Goal: Communication & Community: Participate in discussion

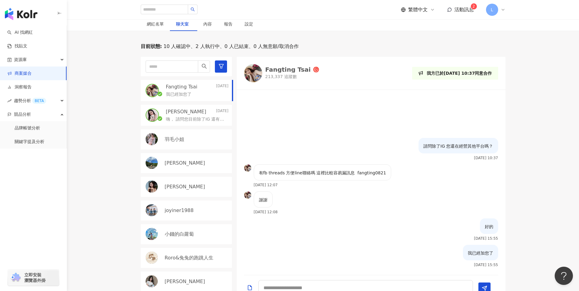
click at [461, 7] on span "活動訊息" at bounding box center [463, 10] width 19 height 6
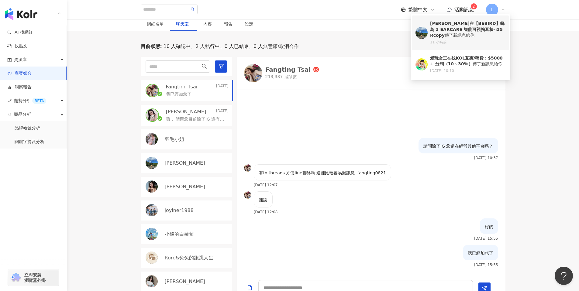
click at [474, 43] on div "11 小時前" at bounding box center [467, 42] width 75 height 5
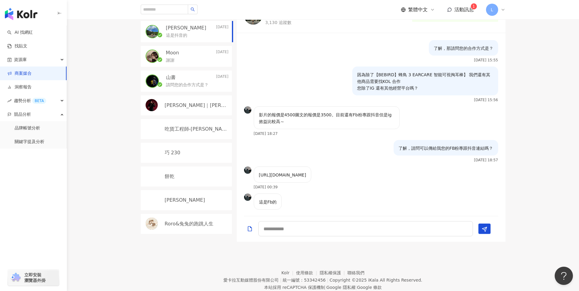
scroll to position [252, 0]
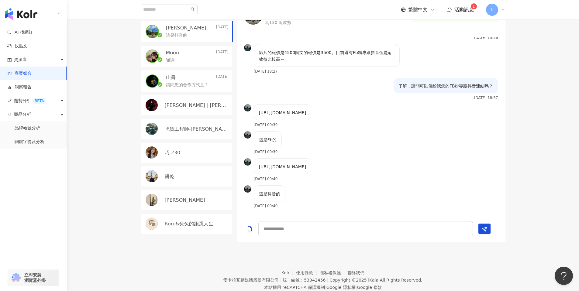
drag, startPoint x: 257, startPoint y: 115, endPoint x: 407, endPoint y: 117, distance: 149.8
click at [407, 117] on div "[URL][DOMAIN_NAME] [DATE] 00:39" at bounding box center [371, 117] width 269 height 27
copy p "[URL][DOMAIN_NAME]"
click at [340, 192] on div "這是抖音的 [DATE] 00:40" at bounding box center [371, 198] width 269 height 27
click at [347, 137] on div "這是Fb的 [DATE] 00:39" at bounding box center [371, 144] width 269 height 27
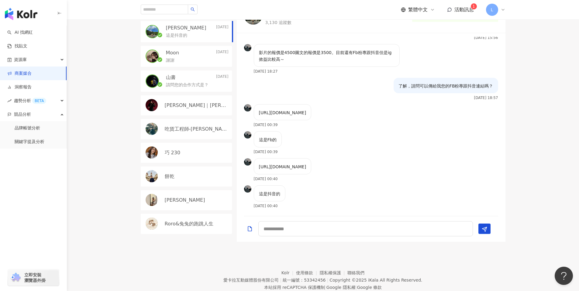
click at [409, 151] on div "這是Fb的 [DATE] 00:39" at bounding box center [371, 144] width 269 height 27
drag, startPoint x: 257, startPoint y: 168, endPoint x: 416, endPoint y: 165, distance: 158.3
click at [416, 165] on div "[URL][DOMAIN_NAME] [DATE] 00:40" at bounding box center [371, 171] width 269 height 27
copy p "[URL][DOMAIN_NAME]"
click at [315, 196] on div "這是抖音的 [DATE] 00:40" at bounding box center [371, 198] width 269 height 27
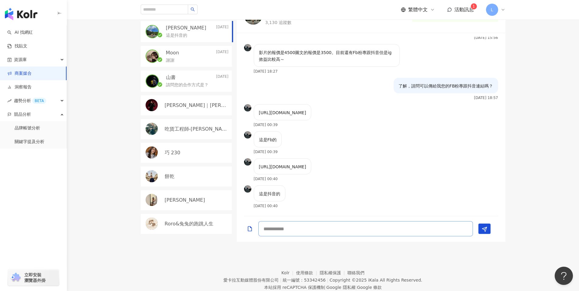
click at [275, 225] on textarea at bounding box center [365, 228] width 214 height 15
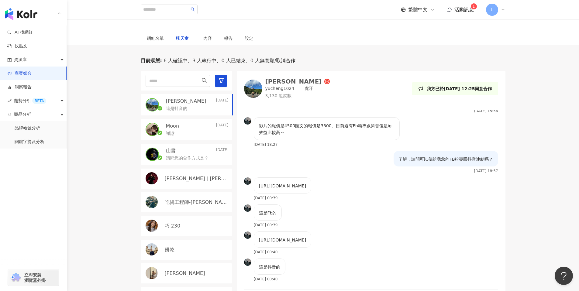
scroll to position [170, 0]
type textarea "**********"
click at [257, 90] on img at bounding box center [253, 89] width 18 height 18
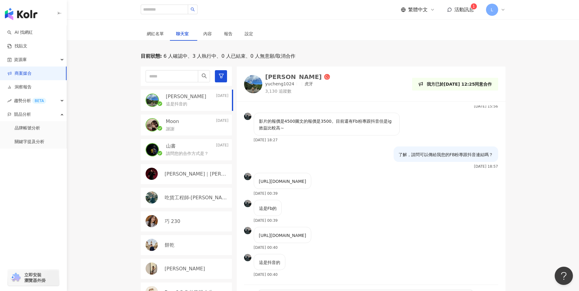
drag, startPoint x: 583, startPoint y: 115, endPoint x: 583, endPoint y: 119, distance: 3.6
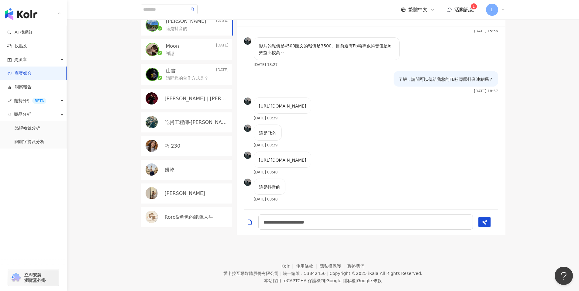
drag, startPoint x: 583, startPoint y: 126, endPoint x: 559, endPoint y: 177, distance: 56.3
click at [482, 219] on icon "Send" at bounding box center [484, 221] width 5 height 5
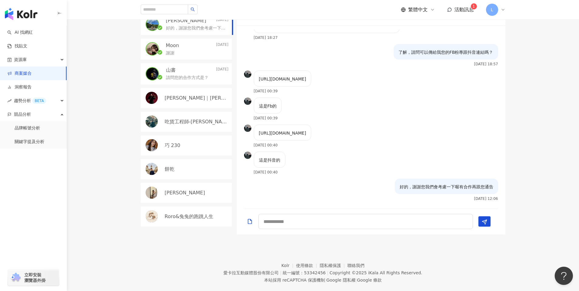
click at [460, 7] on span "活動訊息" at bounding box center [463, 10] width 19 height 6
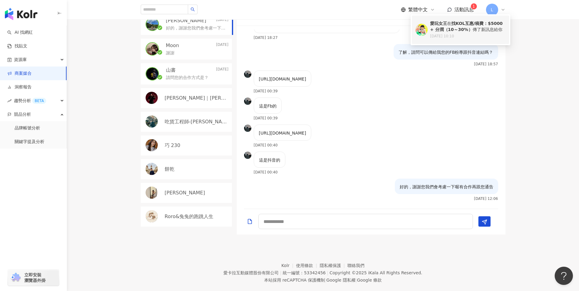
click at [456, 23] on b "找KOL互惠/稿費：$5000 + 分潤（10～30%）" at bounding box center [466, 26] width 73 height 11
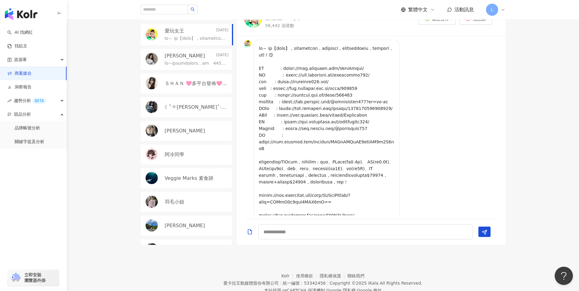
scroll to position [154, 0]
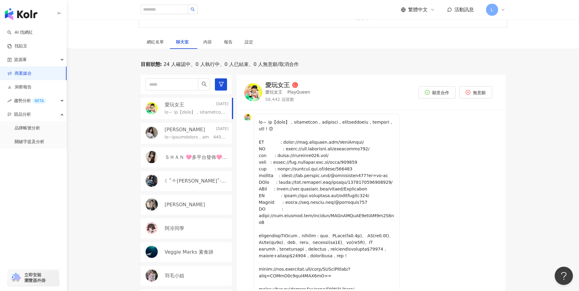
click at [255, 94] on img at bounding box center [253, 92] width 18 height 18
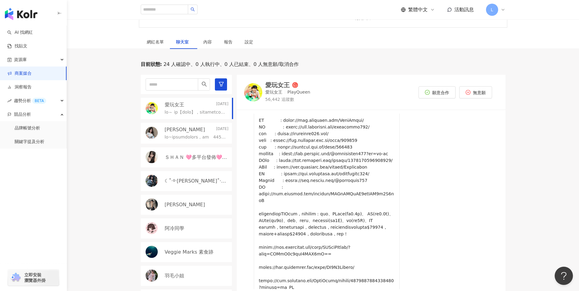
scroll to position [52, 0]
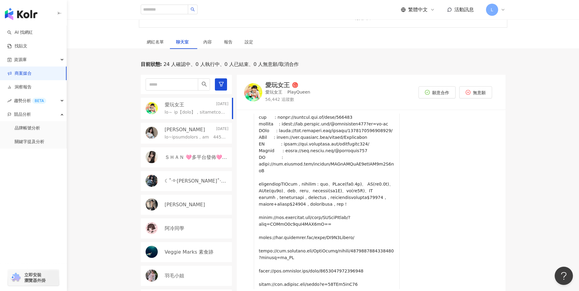
click at [28, 74] on link "商案媒合" at bounding box center [19, 73] width 24 height 6
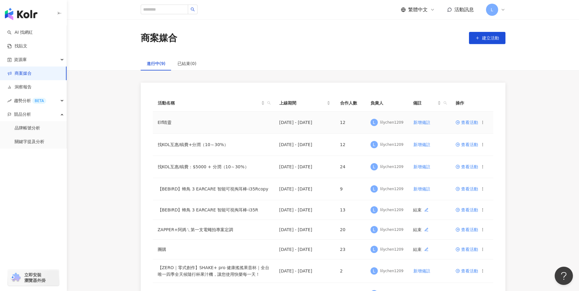
click at [468, 126] on td "查看活動" at bounding box center [472, 122] width 43 height 22
click at [468, 122] on span "查看活動" at bounding box center [466, 122] width 22 height 4
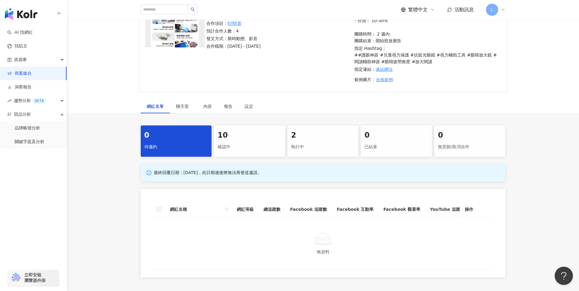
scroll to position [156, 0]
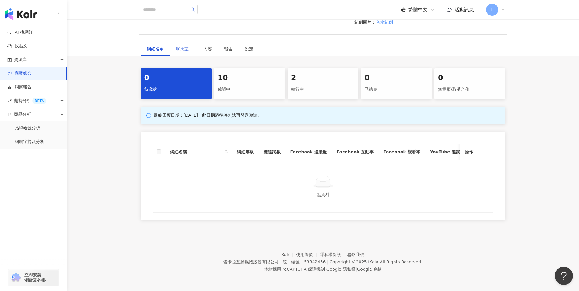
click at [190, 50] on div "聊天室" at bounding box center [183, 49] width 27 height 14
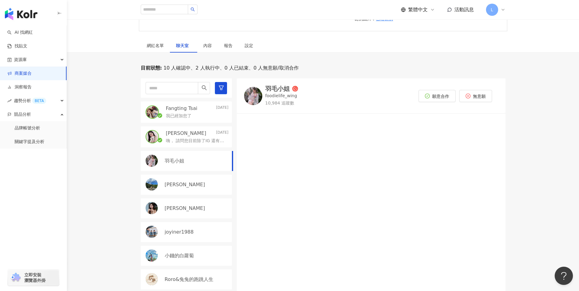
click at [203, 110] on div "Fangting Tsai [DATE]" at bounding box center [197, 108] width 63 height 7
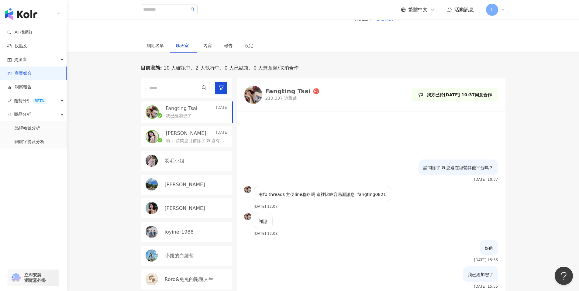
click at [192, 132] on p "[PERSON_NAME]" at bounding box center [186, 133] width 40 height 7
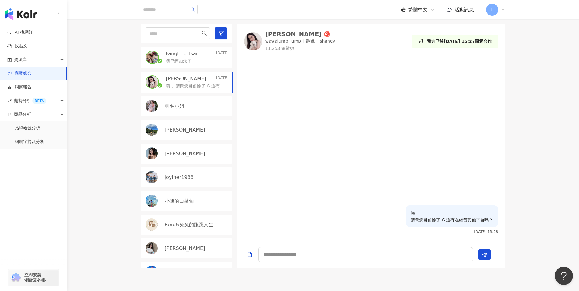
scroll to position [255, 0]
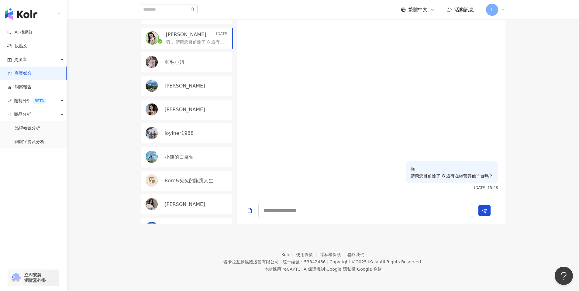
click at [177, 56] on div "羽毛小姐" at bounding box center [186, 62] width 91 height 20
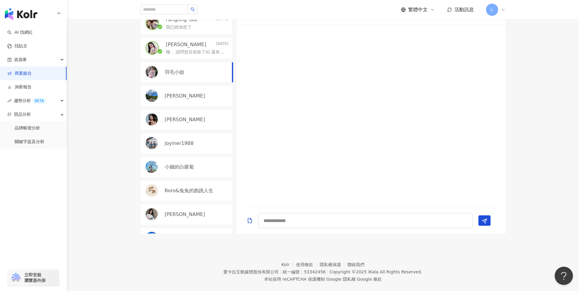
scroll to position [190, 0]
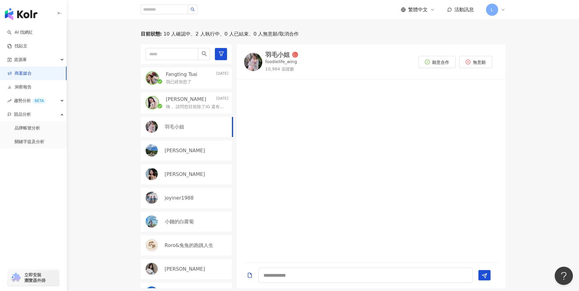
click at [249, 64] on img at bounding box center [253, 62] width 18 height 18
click at [32, 85] on link "洞察報告" at bounding box center [19, 87] width 24 height 6
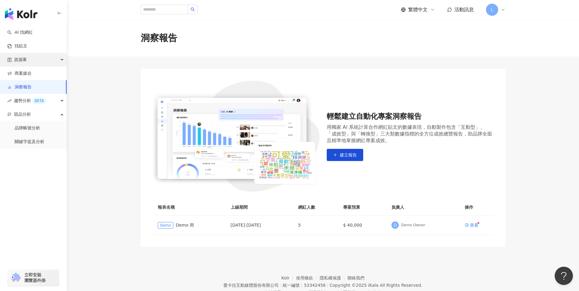
click at [46, 58] on div "資源庫" at bounding box center [33, 60] width 67 height 14
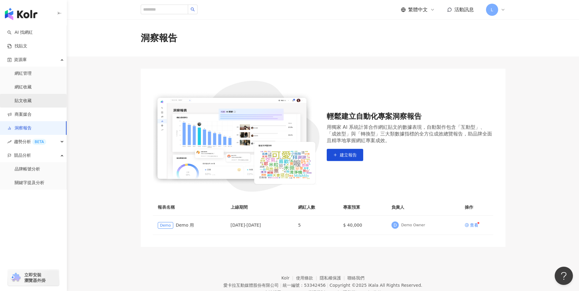
click at [32, 101] on link "貼文收藏" at bounding box center [23, 101] width 17 height 6
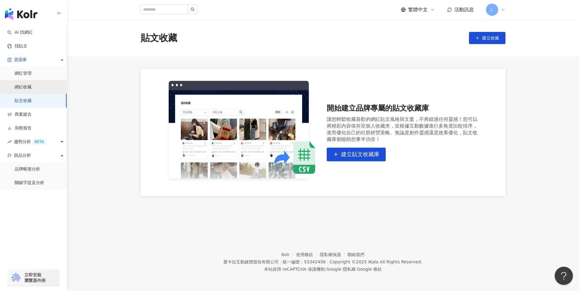
click at [32, 87] on link "網紅收藏" at bounding box center [23, 87] width 17 height 6
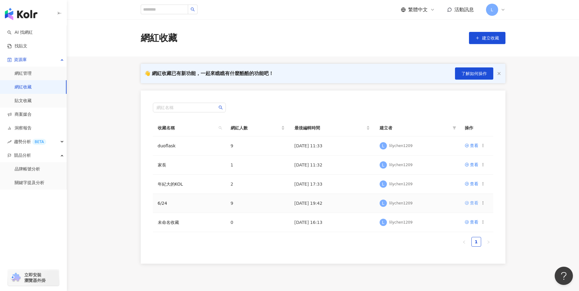
click at [470, 202] on div "查看" at bounding box center [474, 203] width 9 height 7
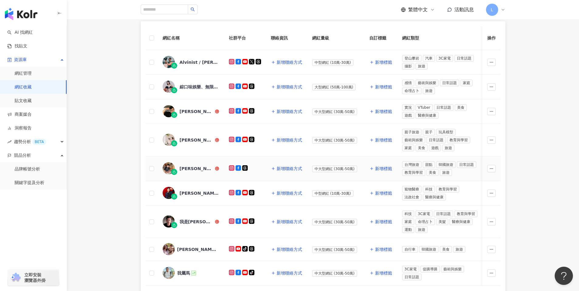
scroll to position [81, 0]
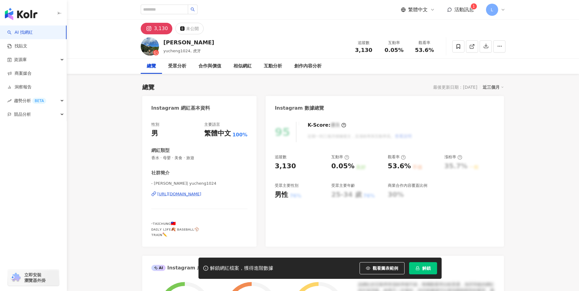
click at [201, 192] on div "https://www.instagram.com/yucheng1024/" at bounding box center [179, 193] width 44 height 5
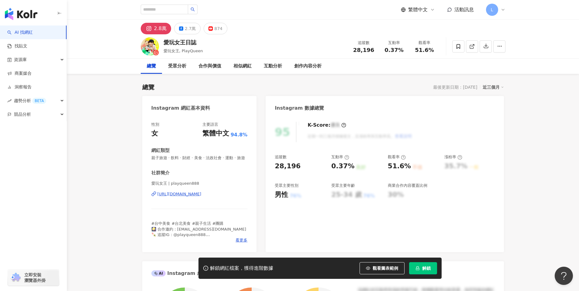
click at [201, 196] on div "https://www.instagram.com/playqueen888/" at bounding box center [179, 193] width 44 height 5
